Goal: Task Accomplishment & Management: Manage account settings

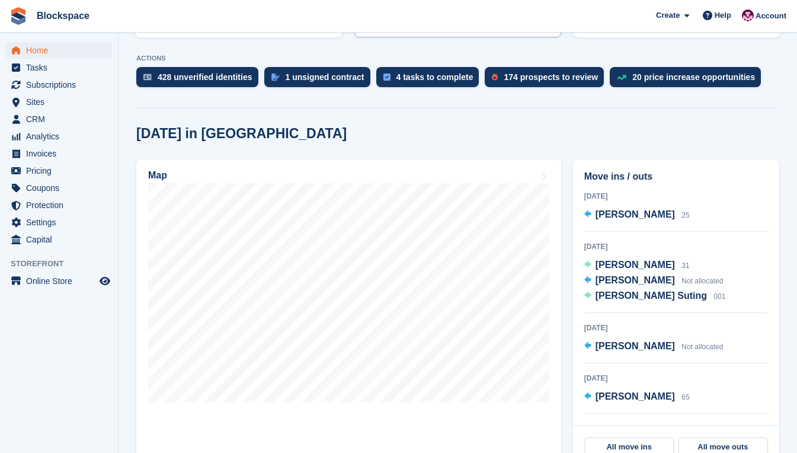
scroll to position [237, 0]
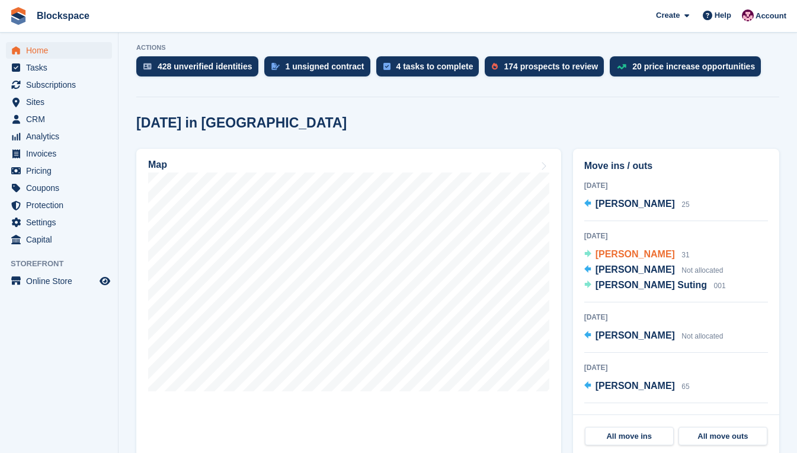
click at [620, 253] on span "[PERSON_NAME]" at bounding box center [635, 254] width 79 height 10
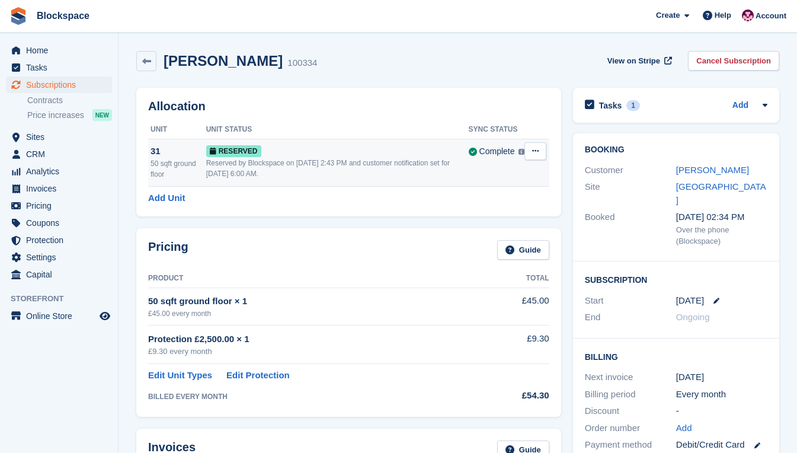
click at [535, 151] on icon at bounding box center [535, 151] width 7 height 8
click at [479, 176] on p "Grant Early Access" at bounding box center [489, 174] width 103 height 15
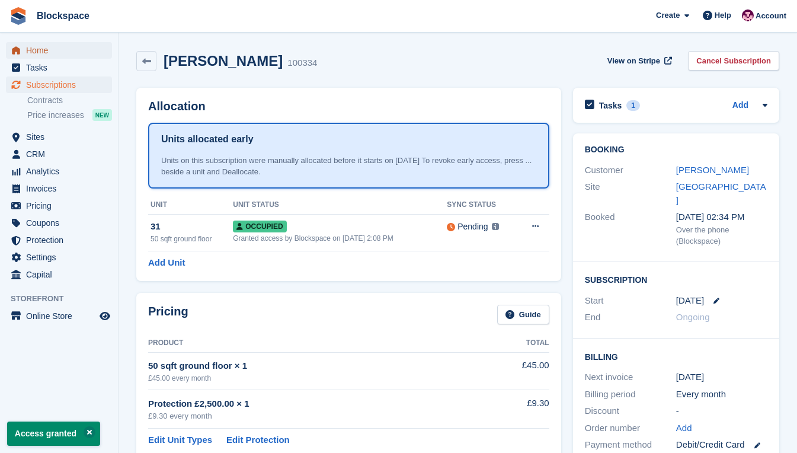
click at [49, 52] on span "Home" at bounding box center [61, 50] width 71 height 17
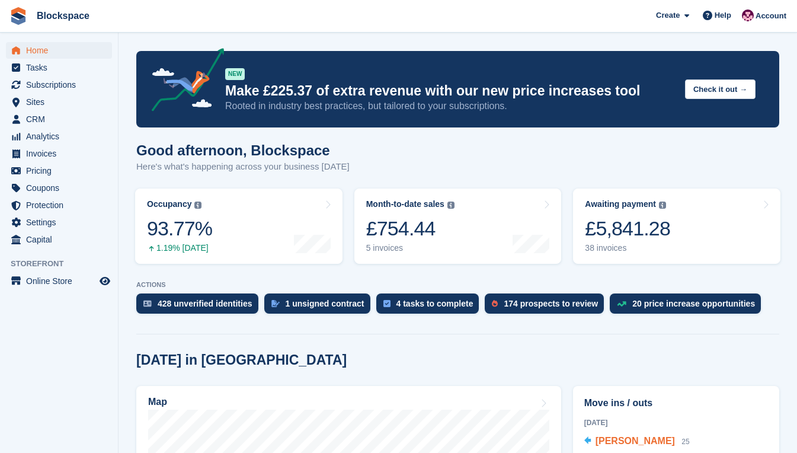
scroll to position [119, 0]
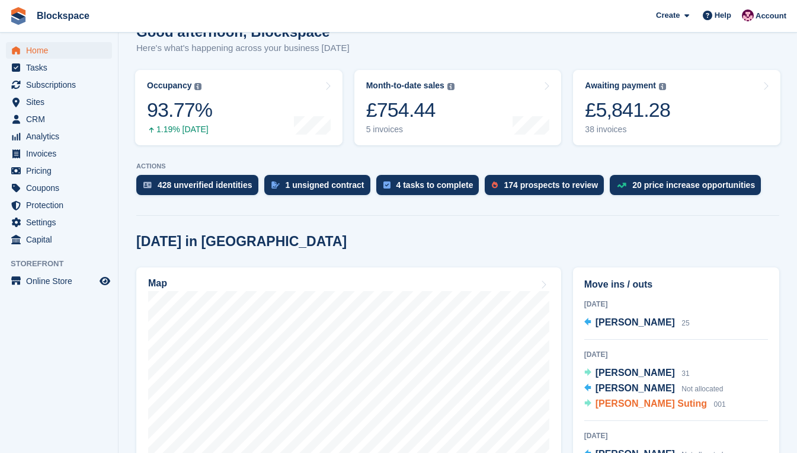
click at [628, 402] on span "Ashley Gordon Suting" at bounding box center [651, 403] width 111 height 10
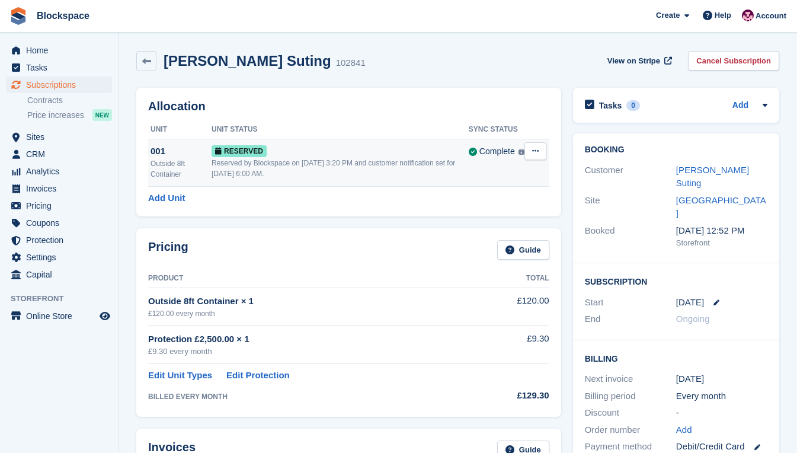
click at [534, 152] on icon at bounding box center [535, 151] width 7 height 8
click at [487, 173] on p "Grant Early Access" at bounding box center [489, 174] width 103 height 15
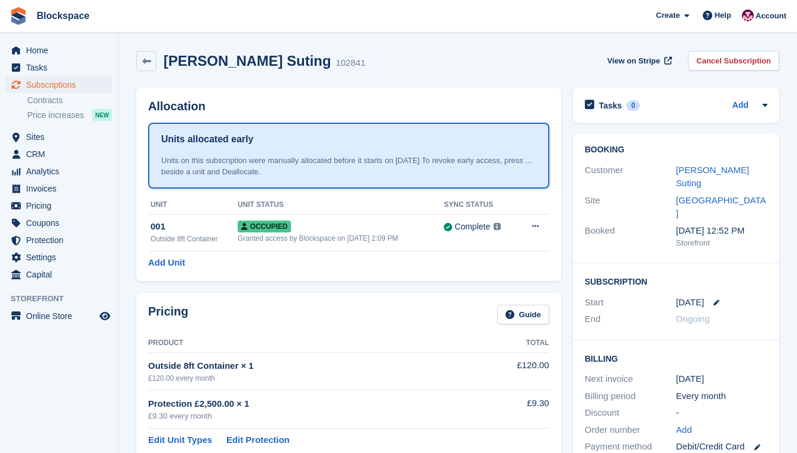
click at [570, 218] on div "Booking Customer Ashley Gordon Suting Site Exeter Booked 21 Aug, 12:52 PM Store…" at bounding box center [676, 300] width 218 height 346
click at [50, 51] on span "Home" at bounding box center [61, 50] width 71 height 17
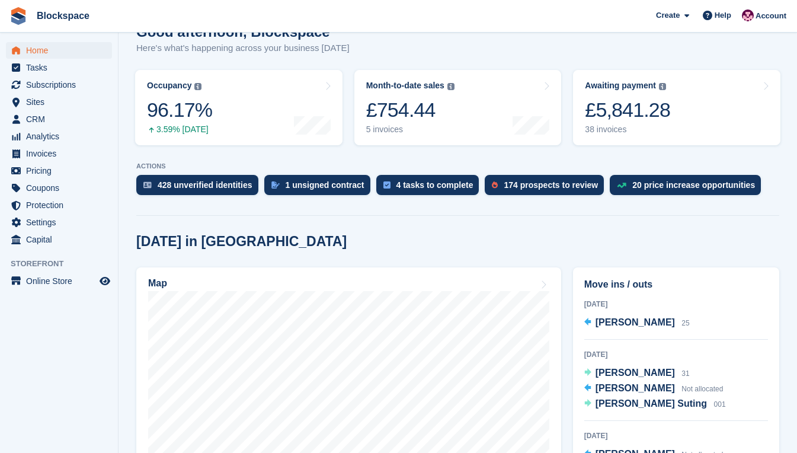
scroll to position [119, 0]
click at [615, 372] on span "[PERSON_NAME]" at bounding box center [635, 372] width 79 height 10
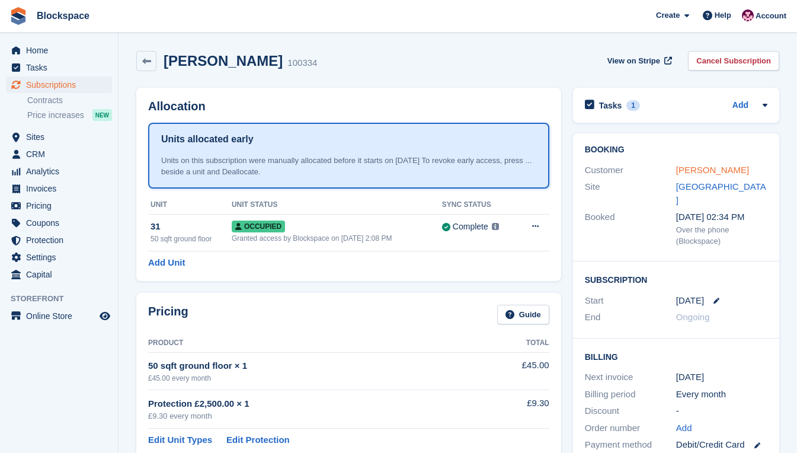
click at [698, 172] on link "[PERSON_NAME]" at bounding box center [712, 170] width 73 height 10
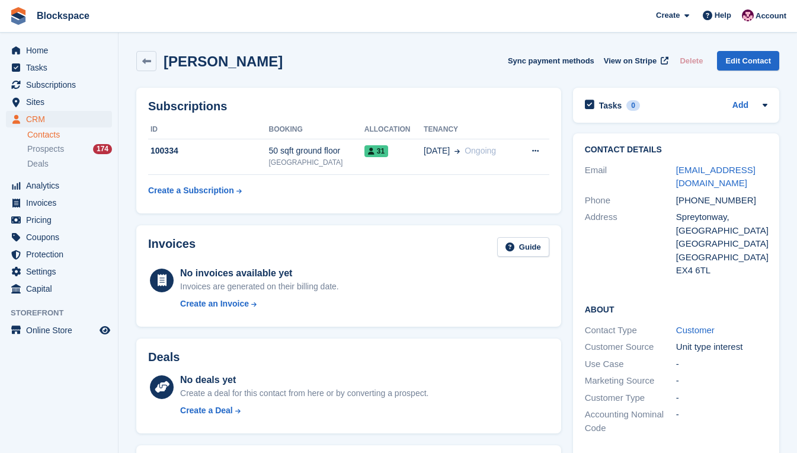
click at [578, 271] on div "Contact Details Email rr545@exeter.ac.uk Phone +447397192375 Address Spreytonwa…" at bounding box center [676, 212] width 206 height 158
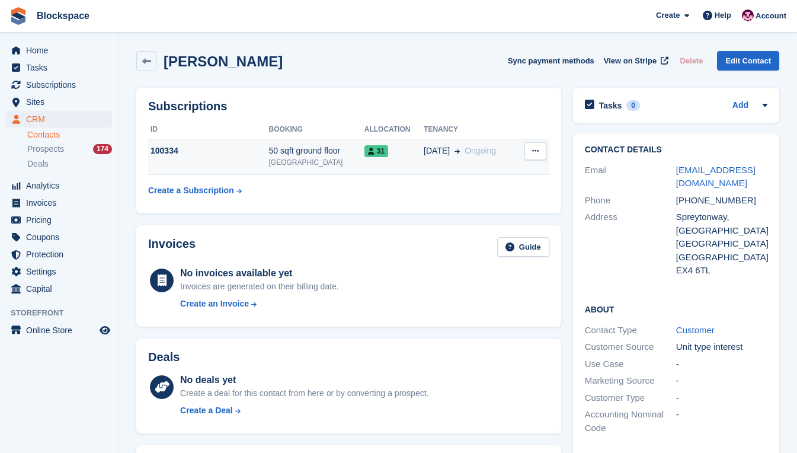
click at [529, 146] on button at bounding box center [535, 151] width 22 height 18
click at [510, 115] on div "Subscriptions ID Booking Allocation Tenancy 100334 50 sqft ground floor Exeter …" at bounding box center [348, 151] width 425 height 126
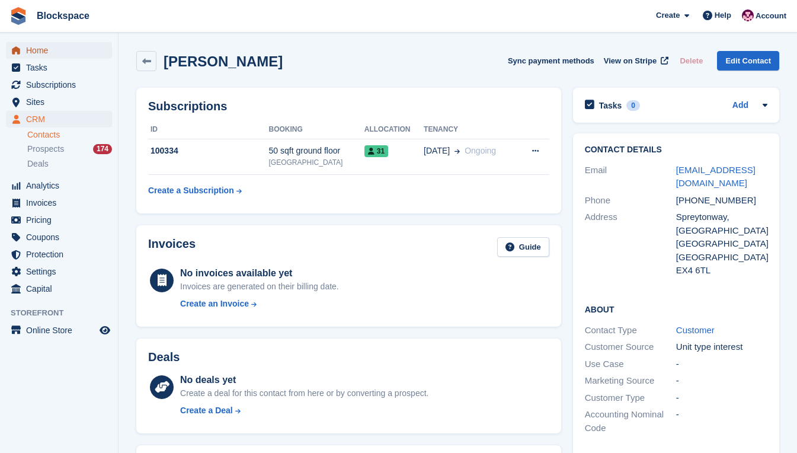
click at [50, 53] on span "Home" at bounding box center [61, 50] width 71 height 17
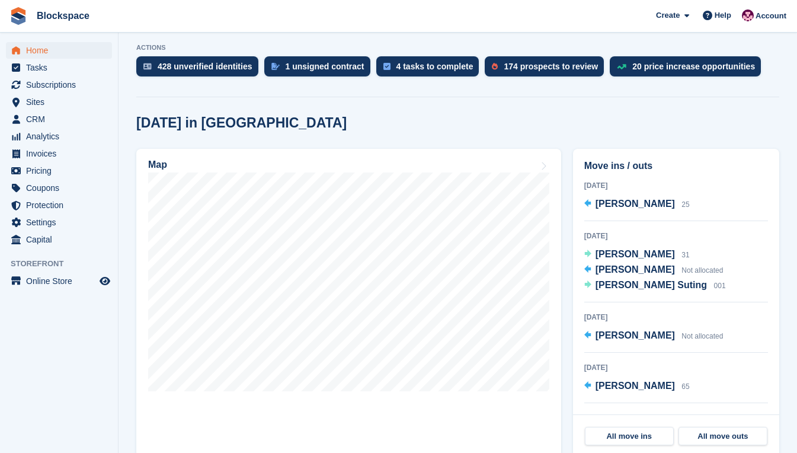
scroll to position [59, 0]
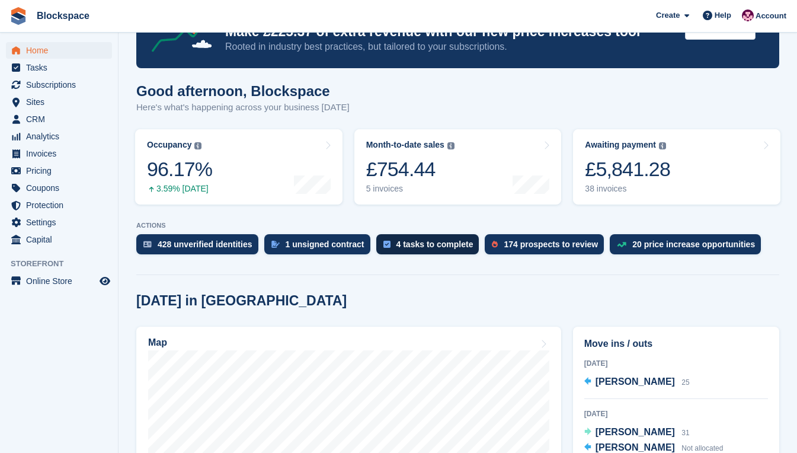
click at [420, 242] on div "4 tasks to complete" at bounding box center [434, 243] width 77 height 9
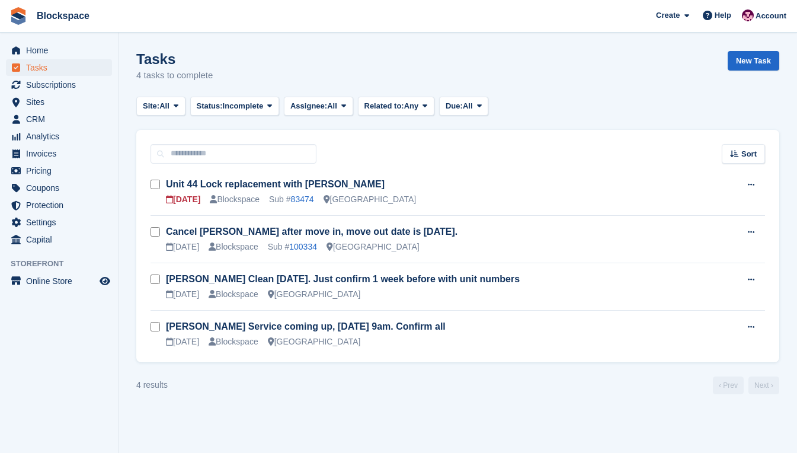
click at [596, 382] on div "4 results ‹ Prev Next ›" at bounding box center [457, 385] width 643 height 18
click at [50, 47] on span "Home" at bounding box center [61, 50] width 71 height 17
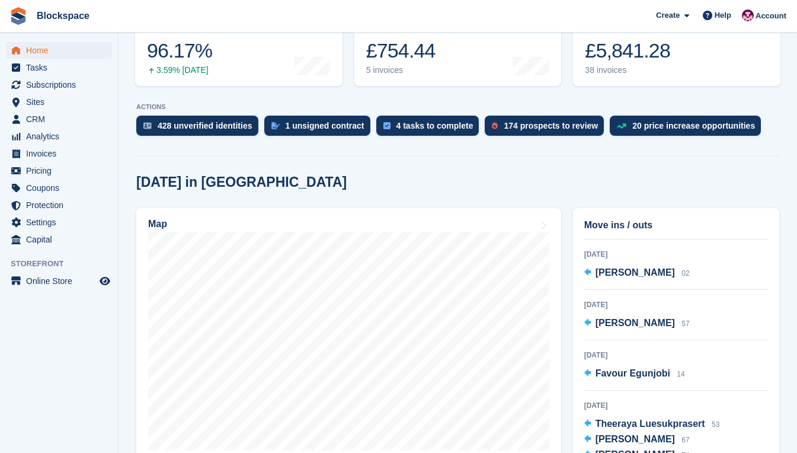
scroll to position [237, 0]
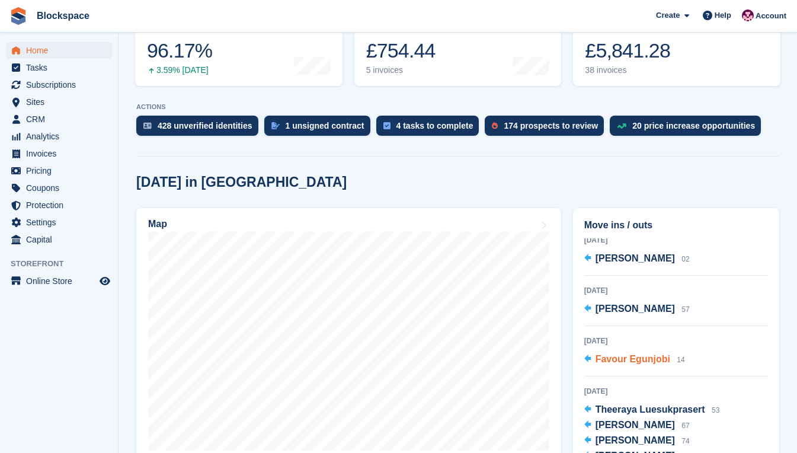
click at [628, 360] on span "Favour Egunjobi" at bounding box center [633, 359] width 75 height 10
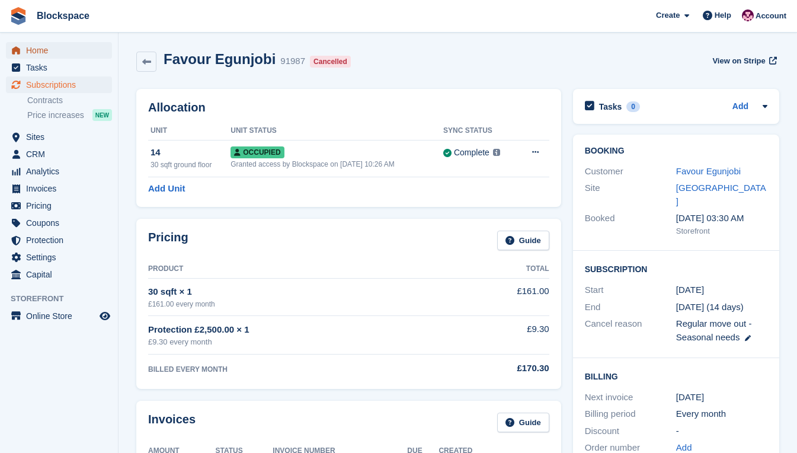
click at [42, 45] on span "Home" at bounding box center [61, 50] width 71 height 17
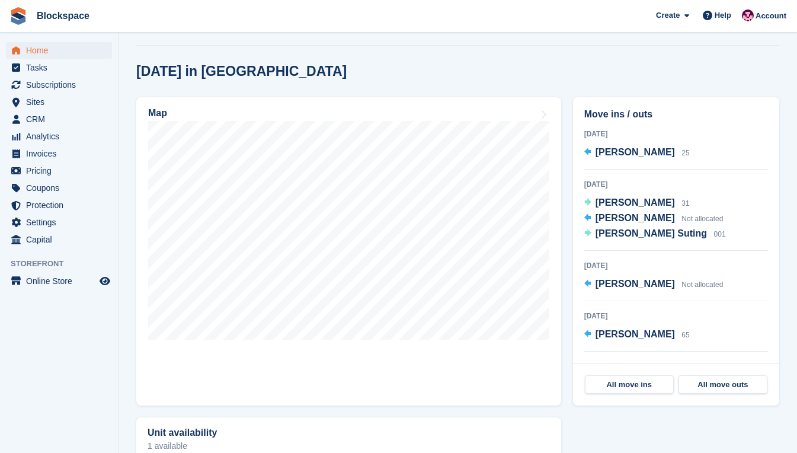
scroll to position [296, 0]
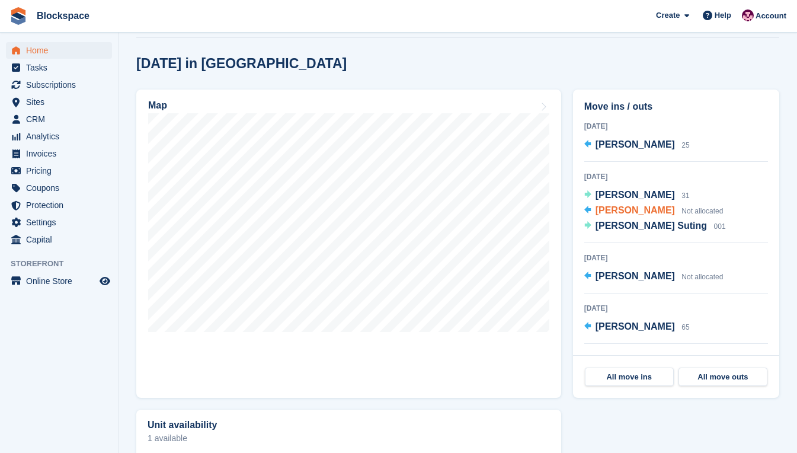
click at [621, 215] on span "[PERSON_NAME]" at bounding box center [635, 210] width 79 height 10
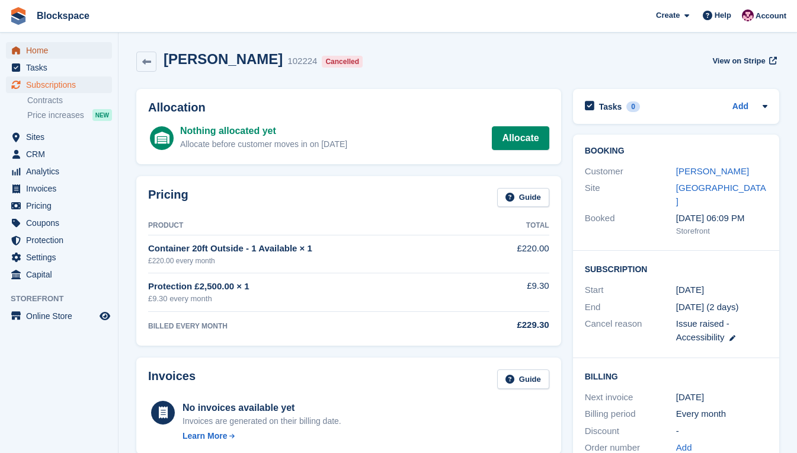
click at [45, 46] on span "Home" at bounding box center [61, 50] width 71 height 17
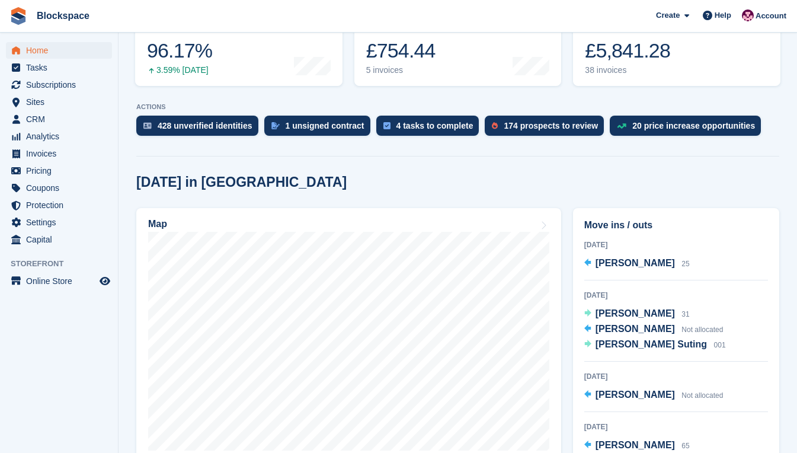
scroll to position [237, 0]
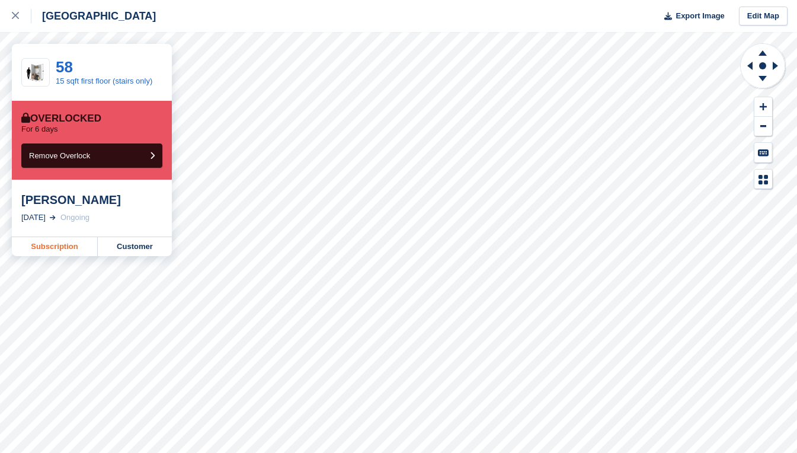
click at [60, 245] on link "Subscription" at bounding box center [55, 246] width 86 height 19
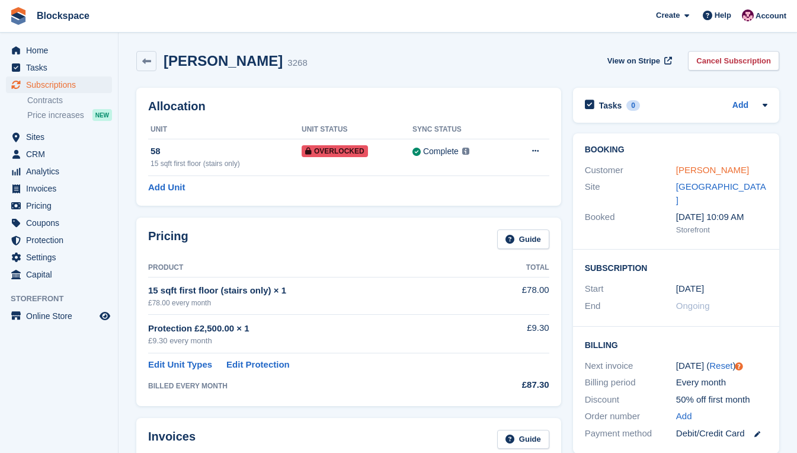
click at [692, 168] on link "[PERSON_NAME]" at bounding box center [712, 170] width 73 height 10
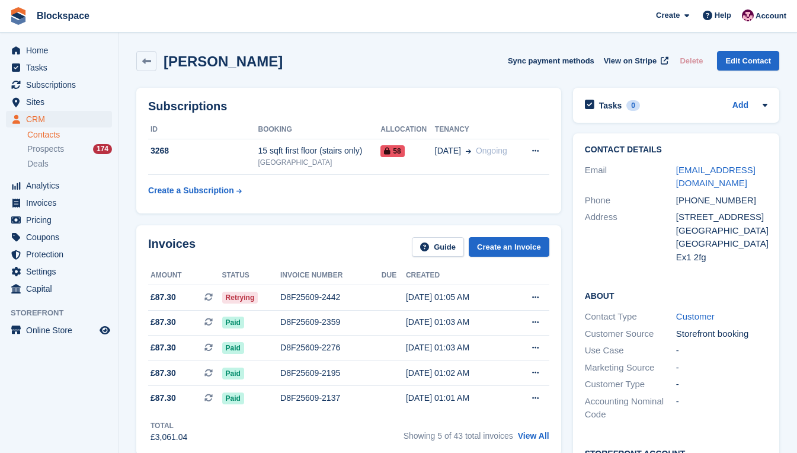
click at [626, 185] on div "Email" at bounding box center [630, 177] width 91 height 27
click at [600, 254] on div "Address" at bounding box center [630, 236] width 91 height 53
click at [293, 296] on div "D8F25609-2442" at bounding box center [330, 297] width 101 height 12
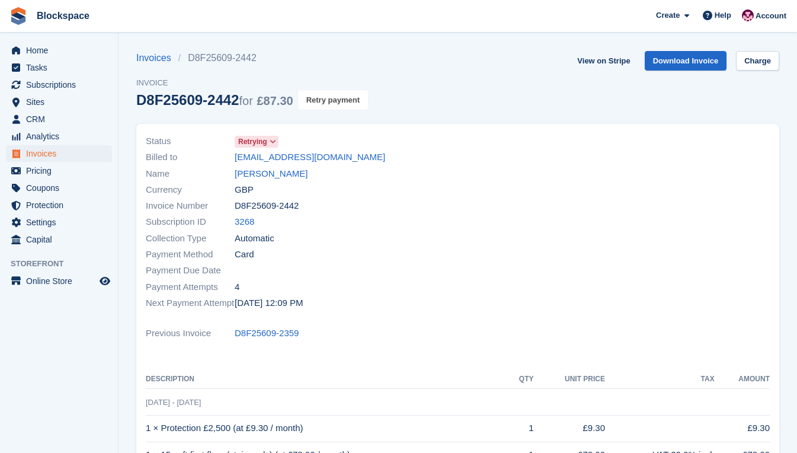
click at [343, 94] on button "Retry payment" at bounding box center [333, 100] width 70 height 20
